Goal: Find specific page/section: Find specific page/section

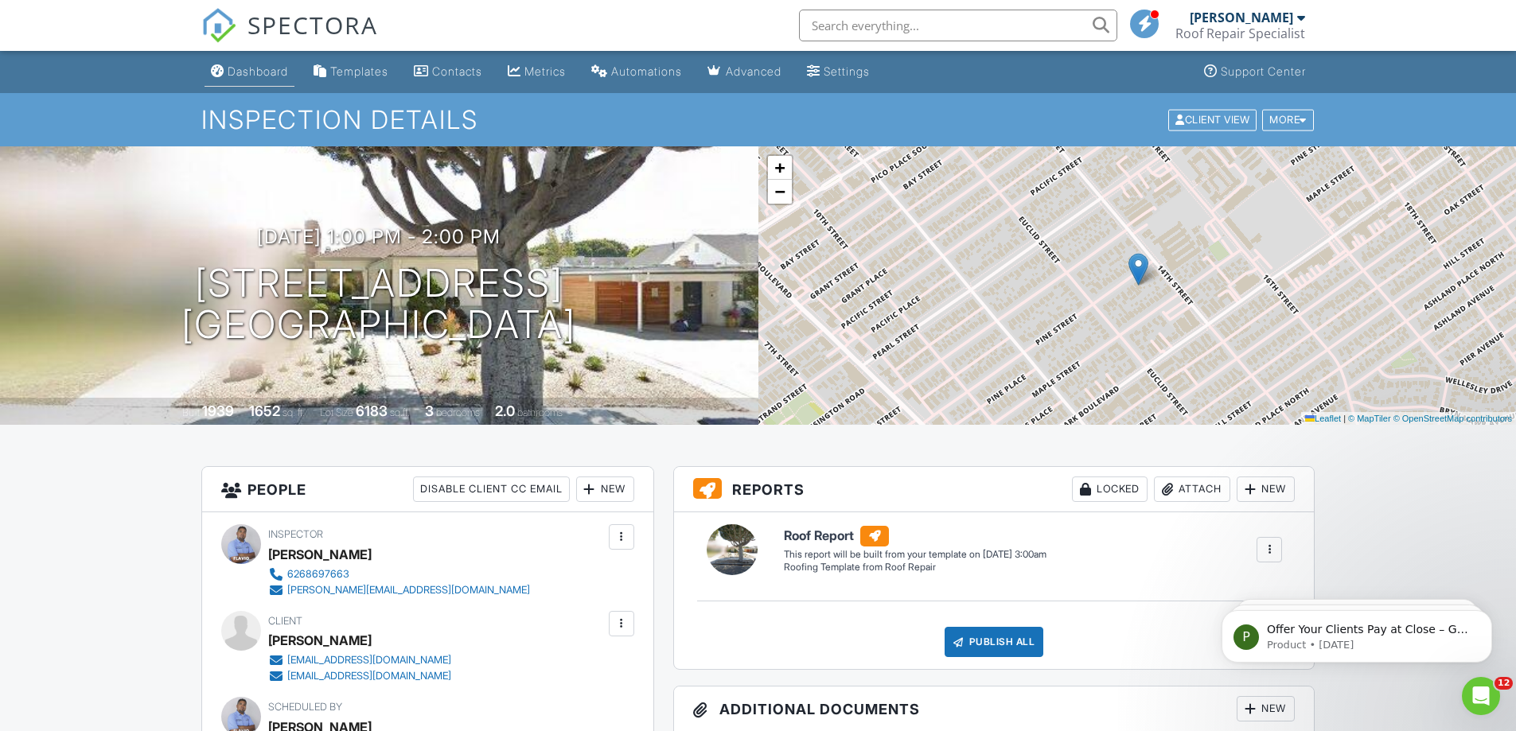
click at [275, 69] on div "Dashboard" at bounding box center [258, 71] width 60 height 14
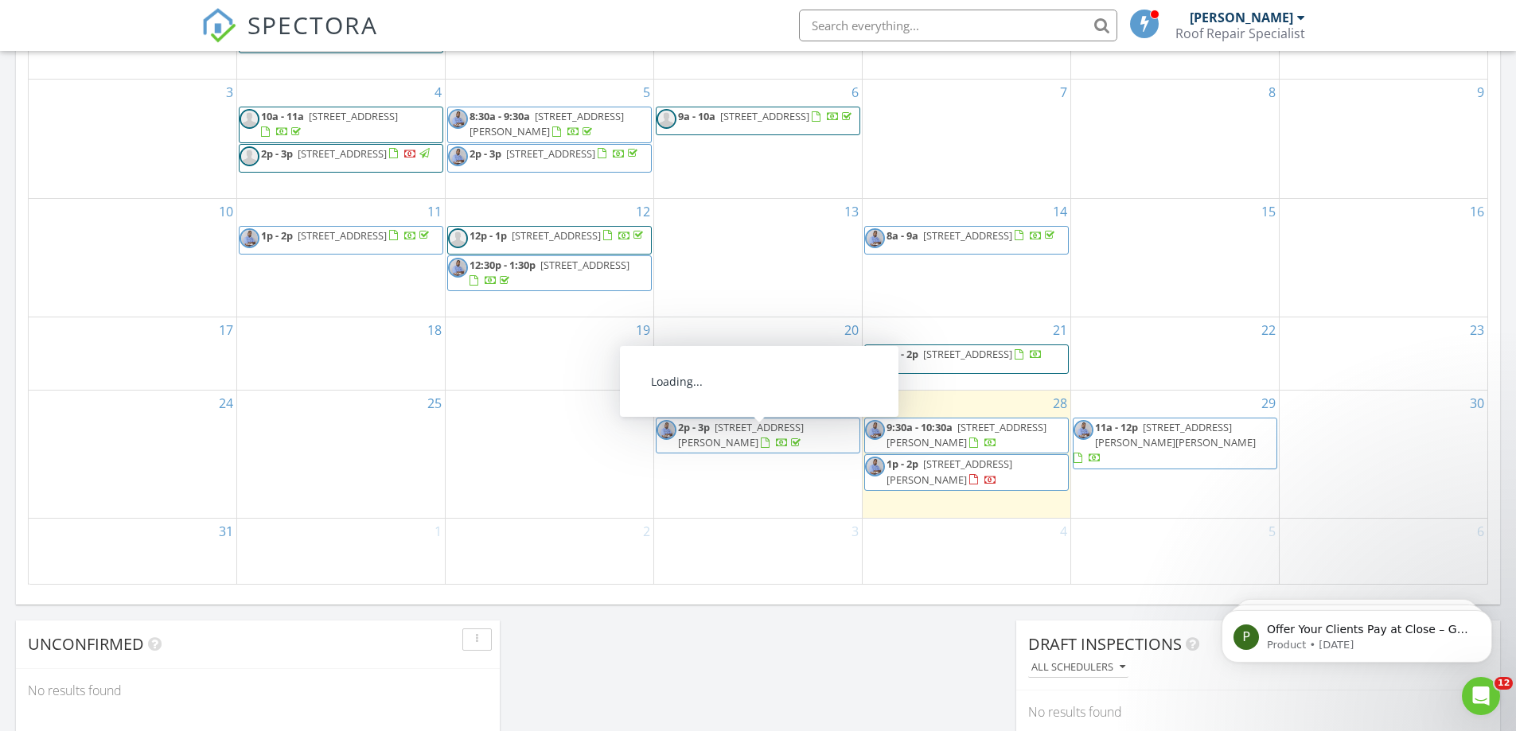
click at [757, 438] on span "59 Crestview St, Duarte 91010" at bounding box center [741, 434] width 126 height 29
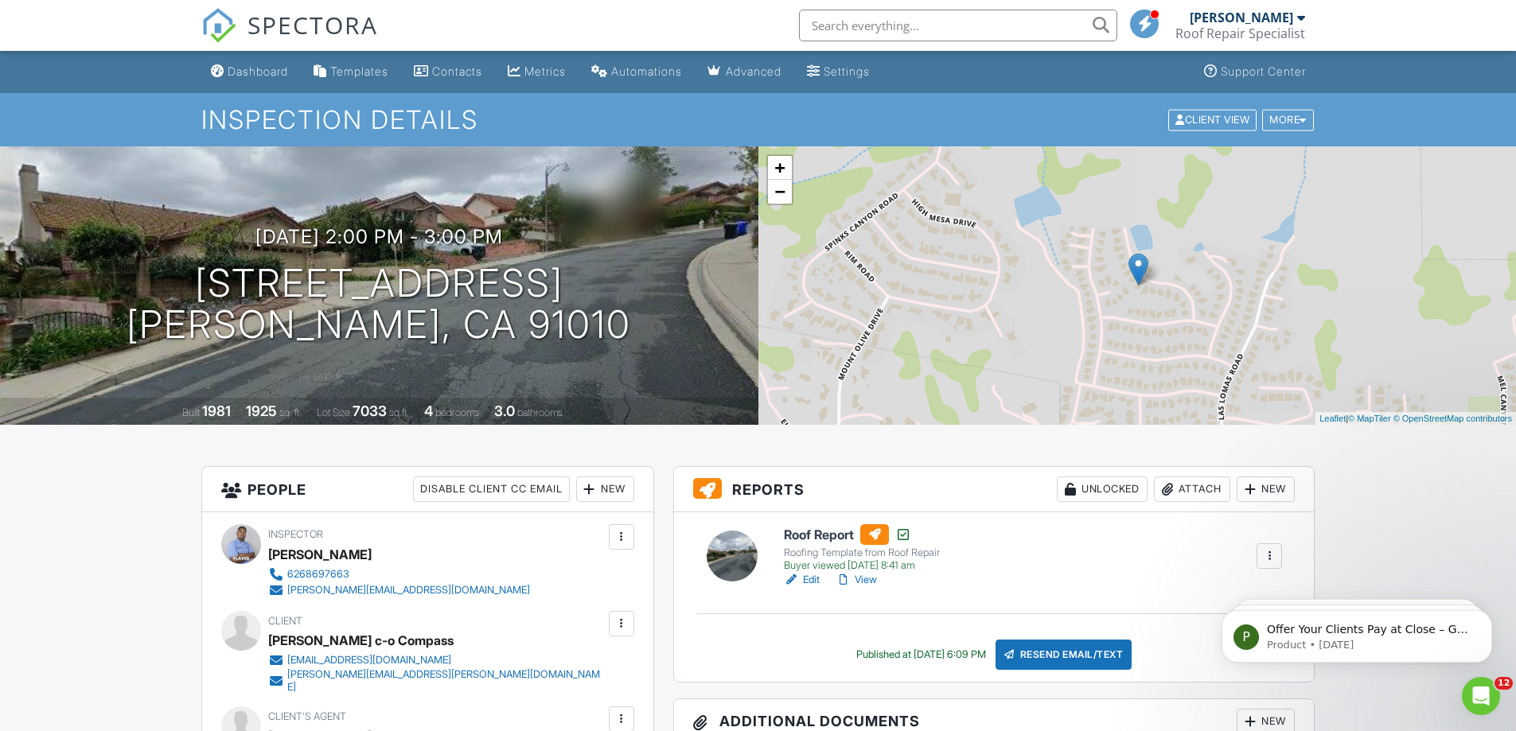
click at [862, 580] on link "View" at bounding box center [856, 580] width 41 height 16
